Goal: Find specific page/section: Find specific page/section

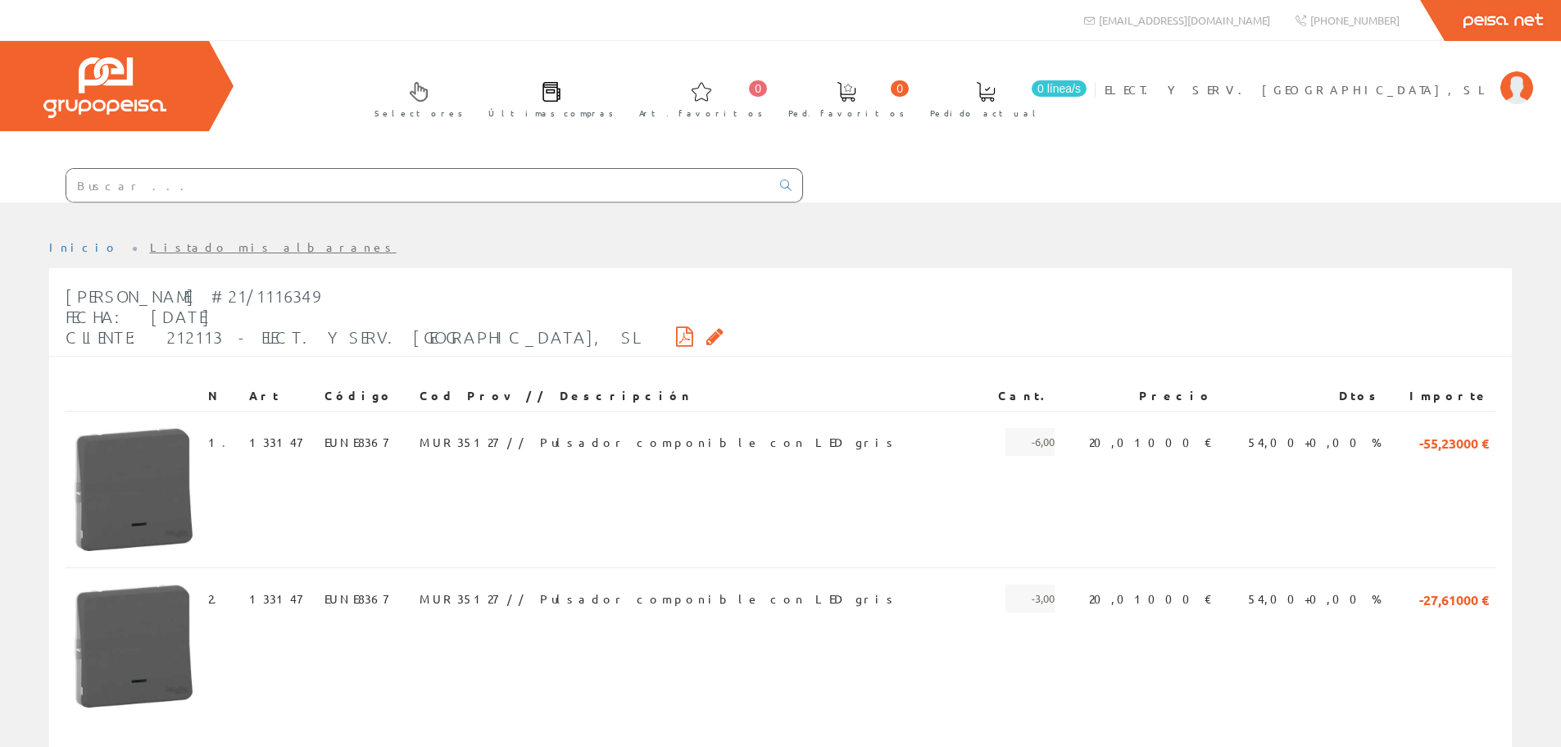
click at [465, 169] on input "text" at bounding box center [418, 185] width 704 height 33
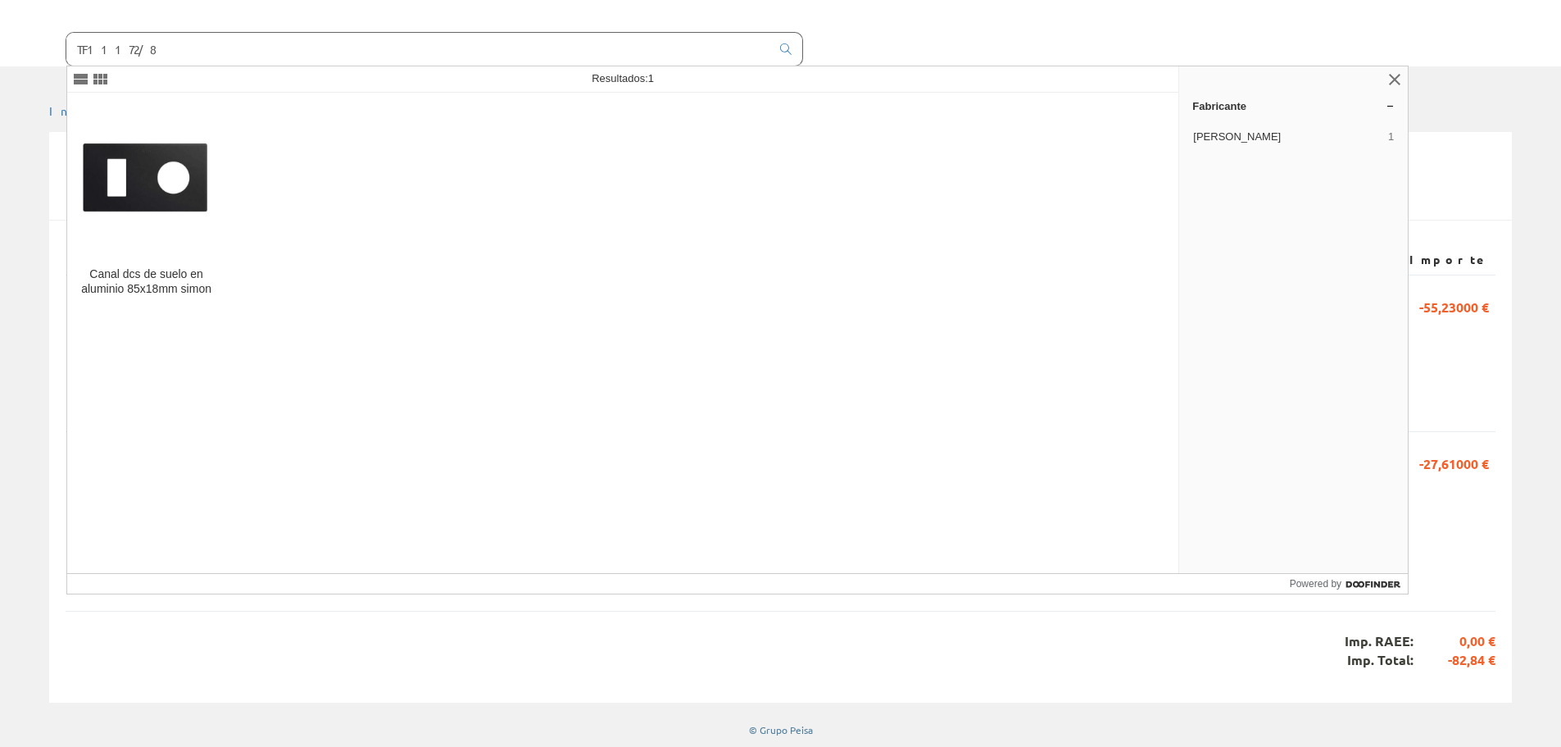
type input "TF11172/8"
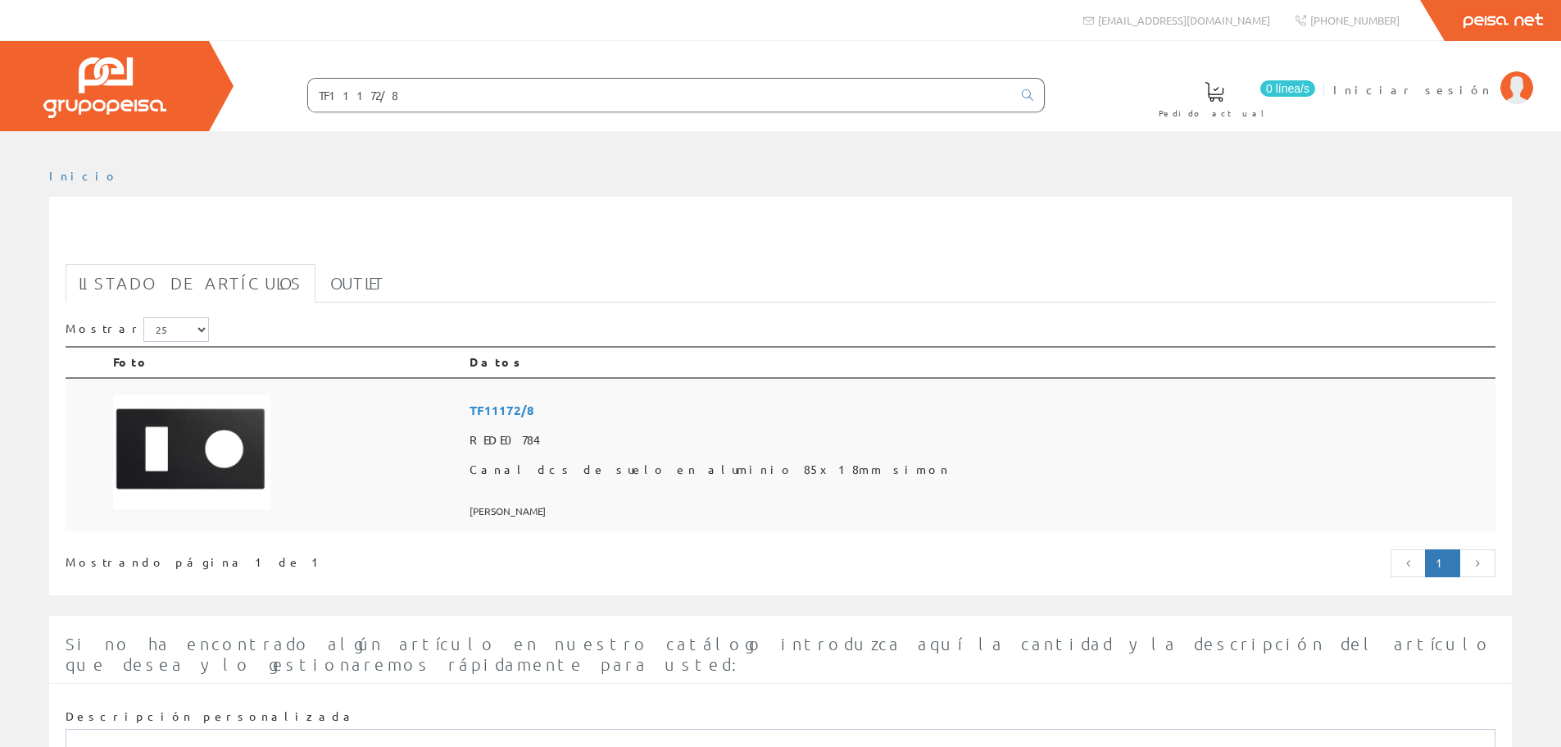
click at [801, 474] on span "Canal dcs de suelo en aluminio 85x18mm simon" at bounding box center [979, 470] width 1019 height 30
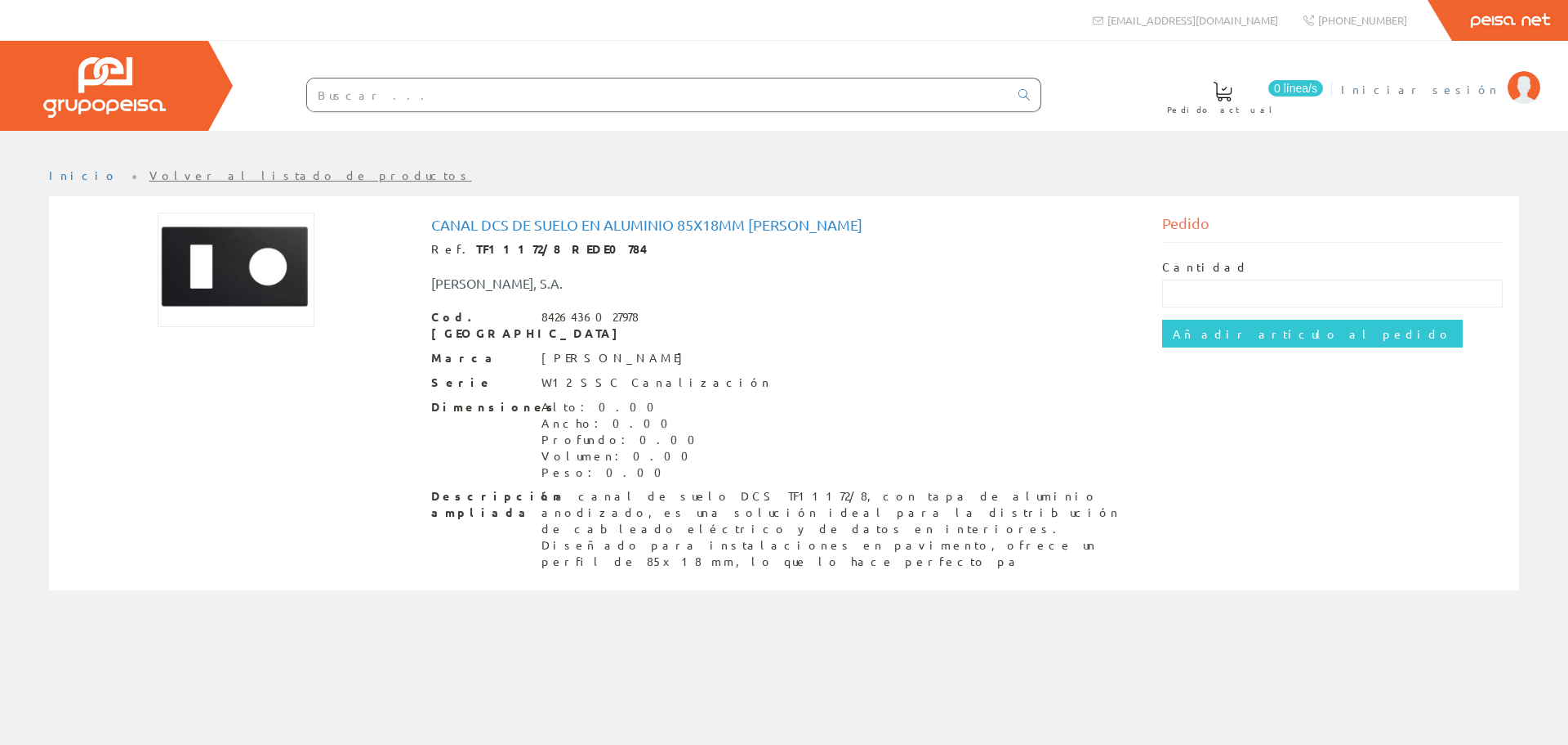
click at [1460, 84] on span "Iniciar sesión" at bounding box center [1420, 89] width 158 height 16
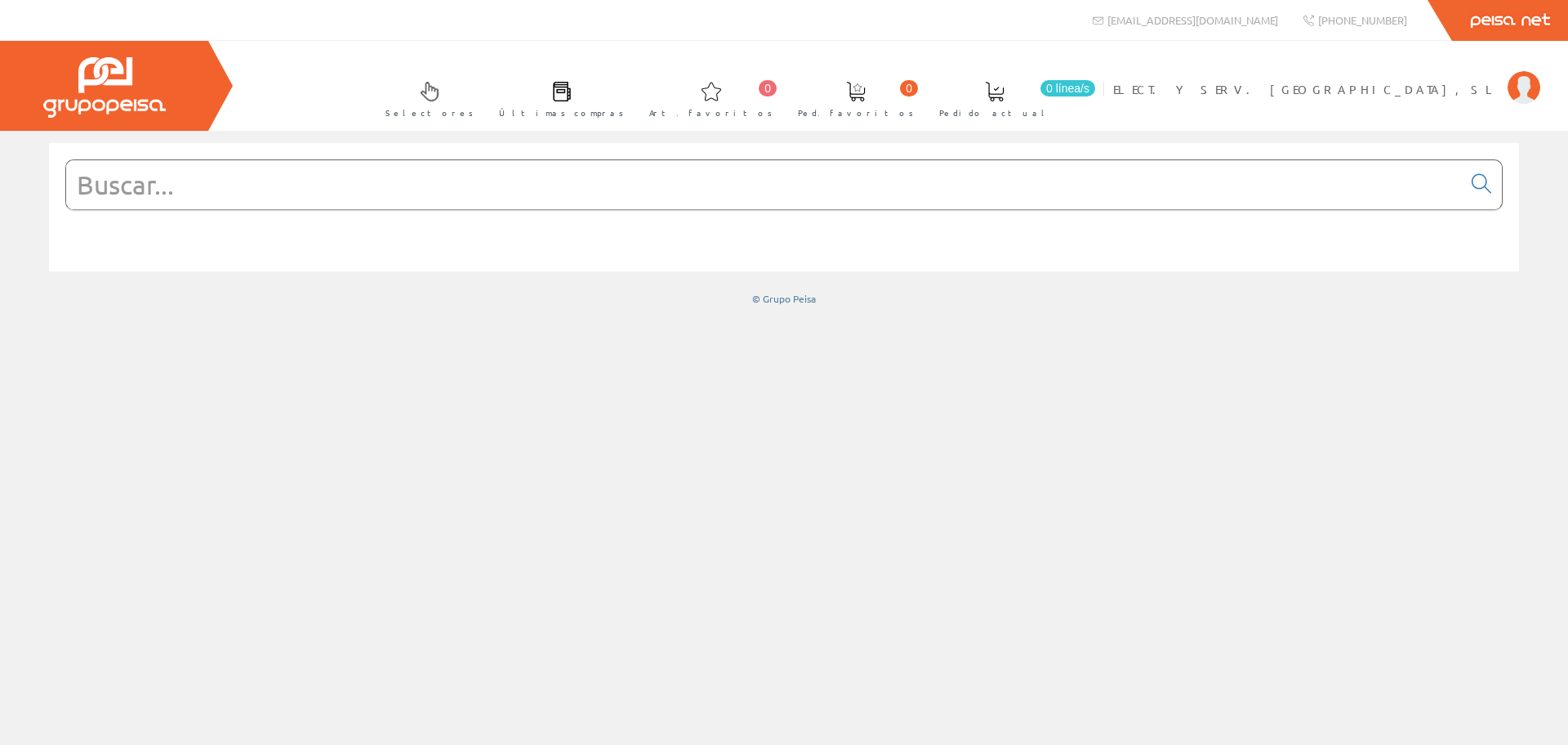
click at [326, 187] on input "text" at bounding box center [764, 185] width 1396 height 49
paste input "TF11172/8"
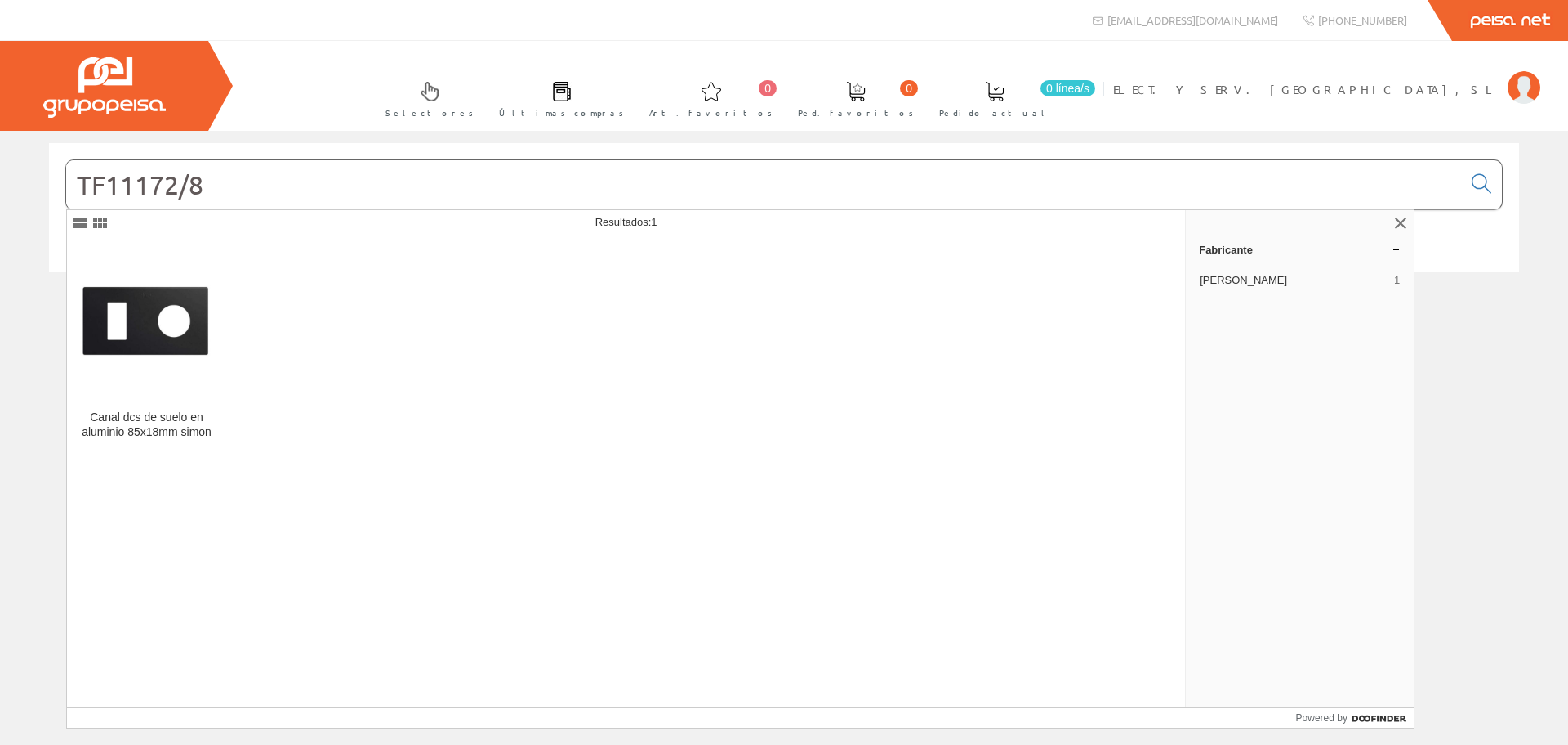
type input "TF11172/8"
click at [175, 362] on img at bounding box center [147, 324] width 134 height 98
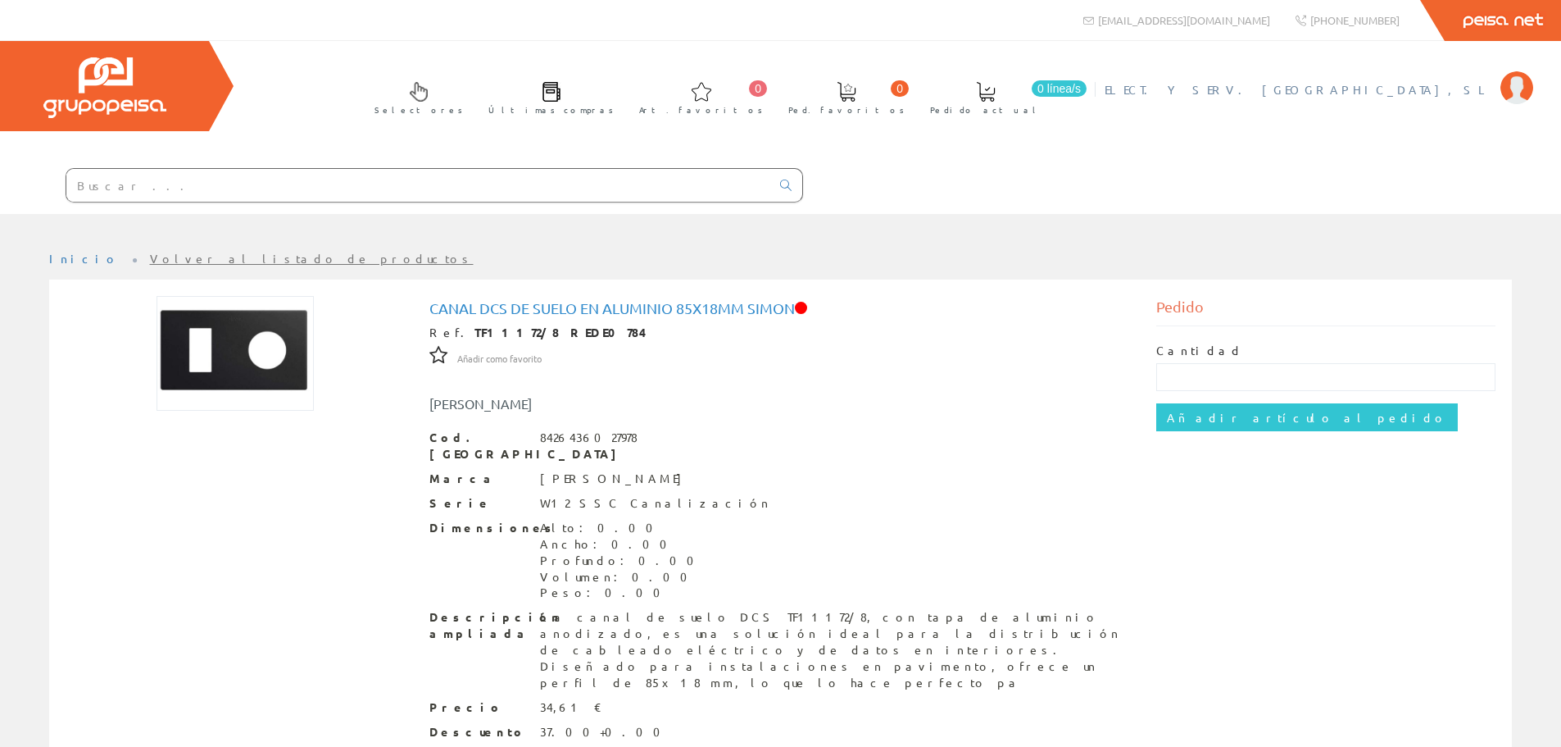
click at [1447, 89] on span "ELECT. Y SERV. BERDUN, SL" at bounding box center [1299, 89] width 388 height 16
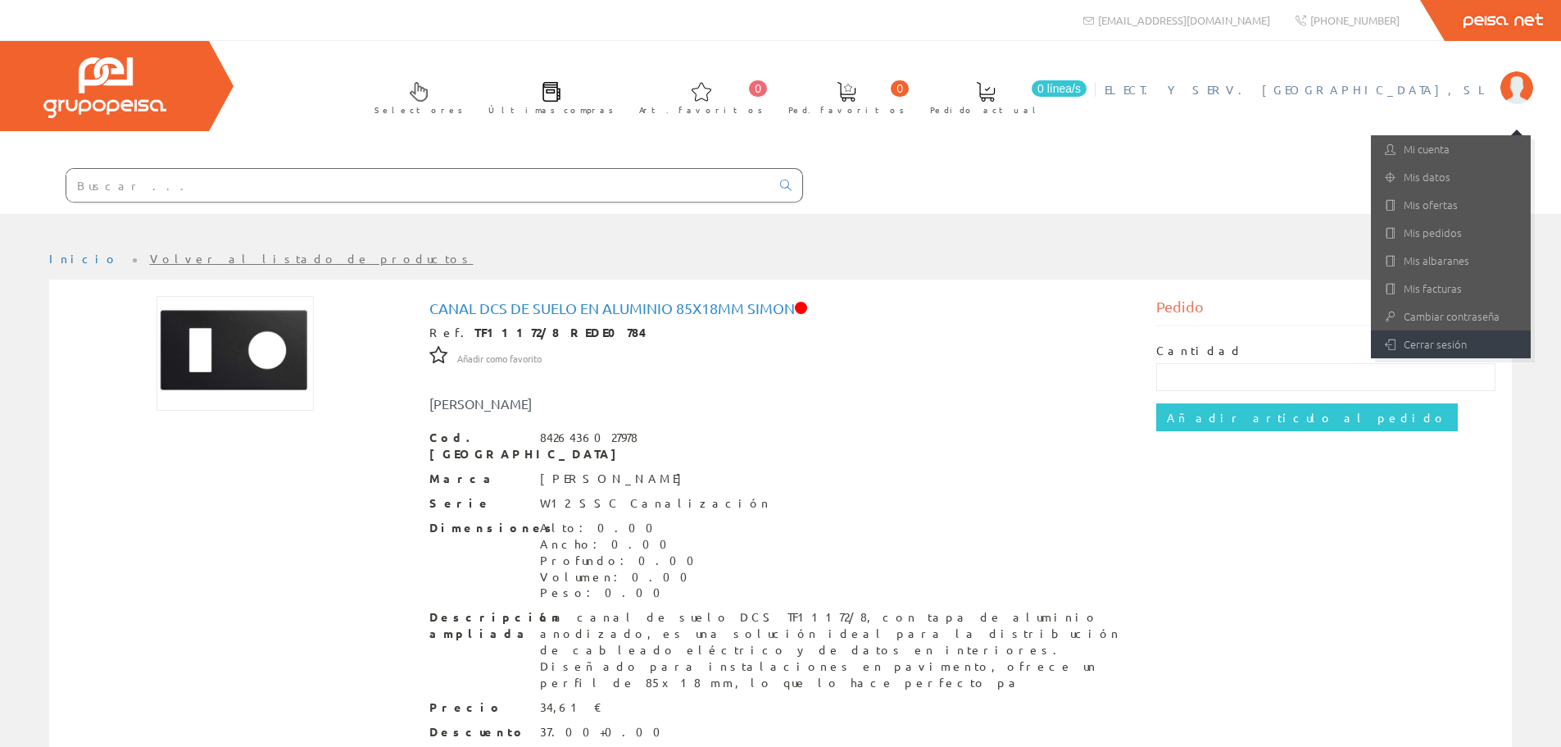
click at [1419, 346] on link "Cerrar sesión" at bounding box center [1451, 344] width 160 height 28
